Goal: Navigation & Orientation: Find specific page/section

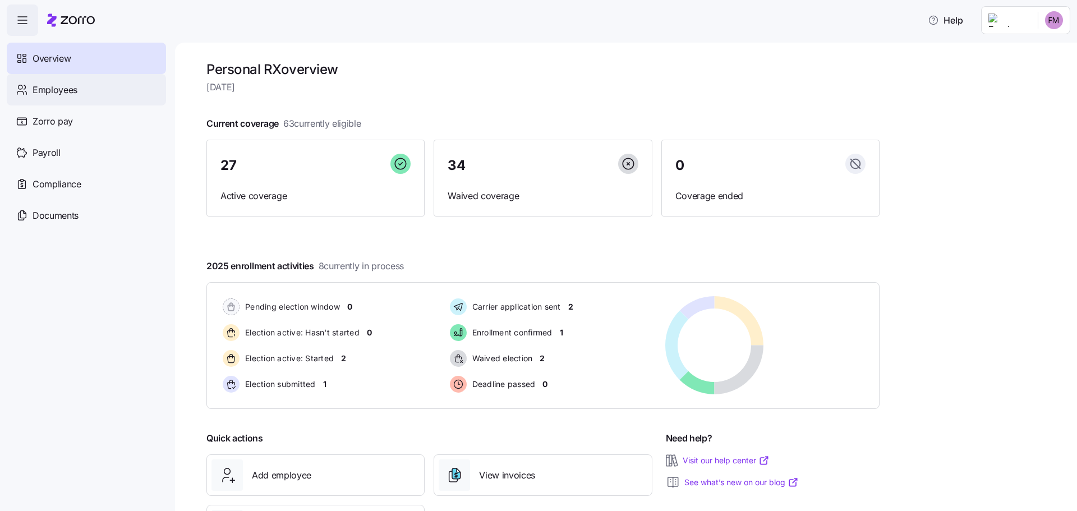
click at [40, 91] on span "Employees" at bounding box center [55, 90] width 45 height 14
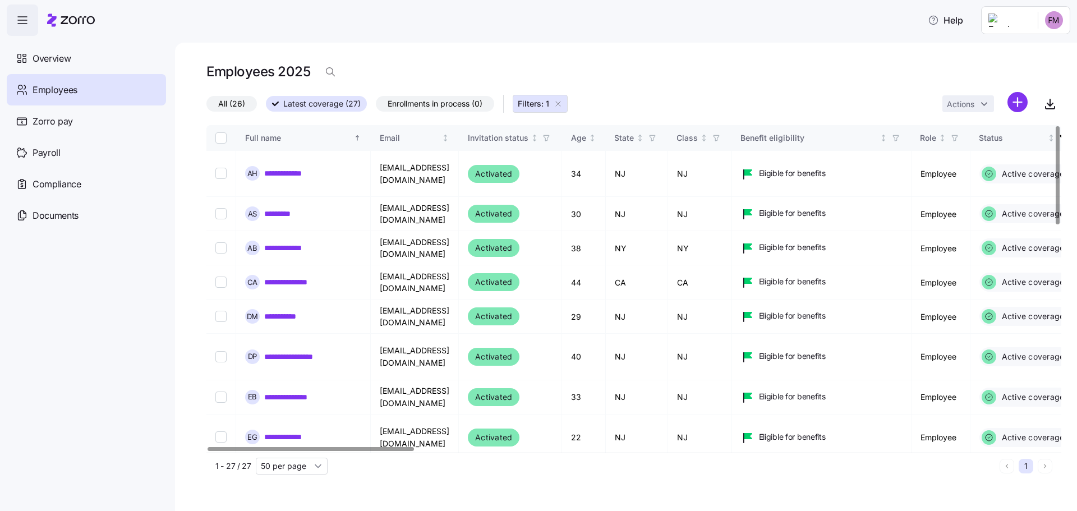
click at [230, 100] on span "All (26)" at bounding box center [231, 103] width 27 height 15
click at [206, 107] on input "All (26)" at bounding box center [206, 107] width 0 height 0
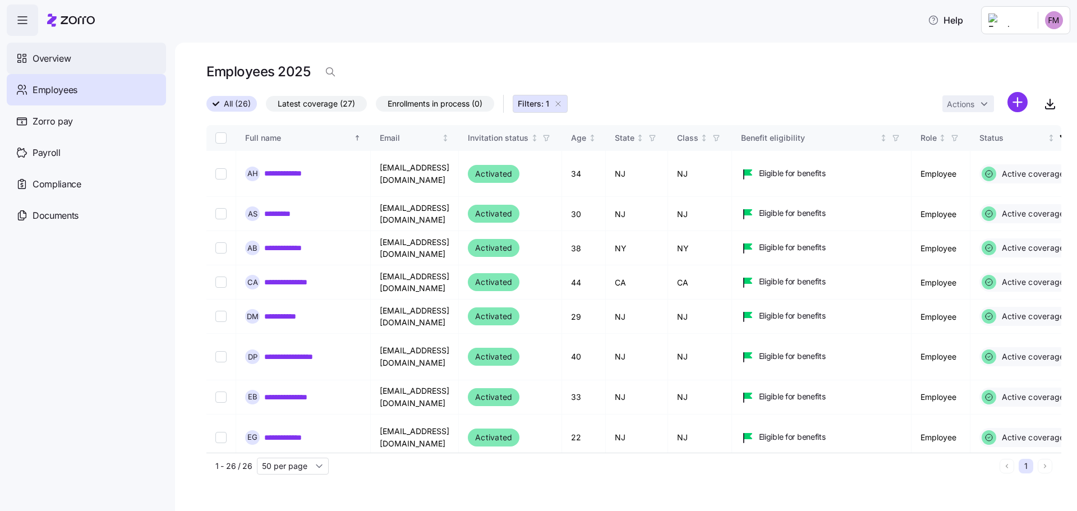
click at [51, 61] on span "Overview" at bounding box center [52, 59] width 38 height 14
